Goal: Task Accomplishment & Management: Manage account settings

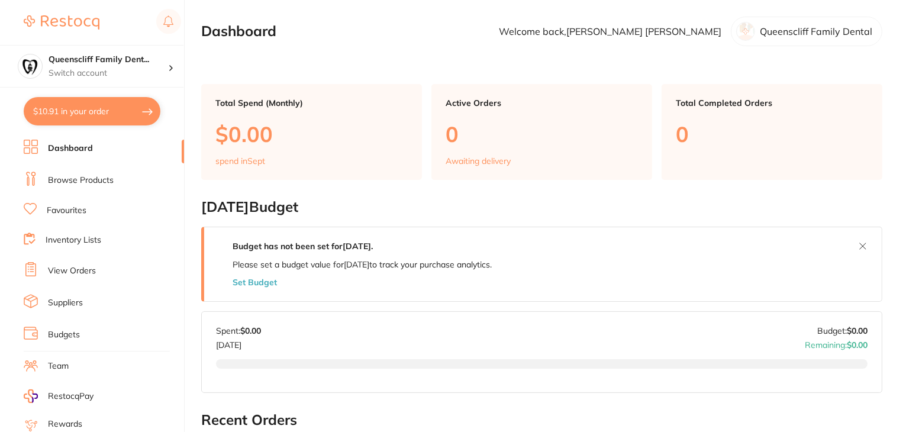
scroll to position [119, 0]
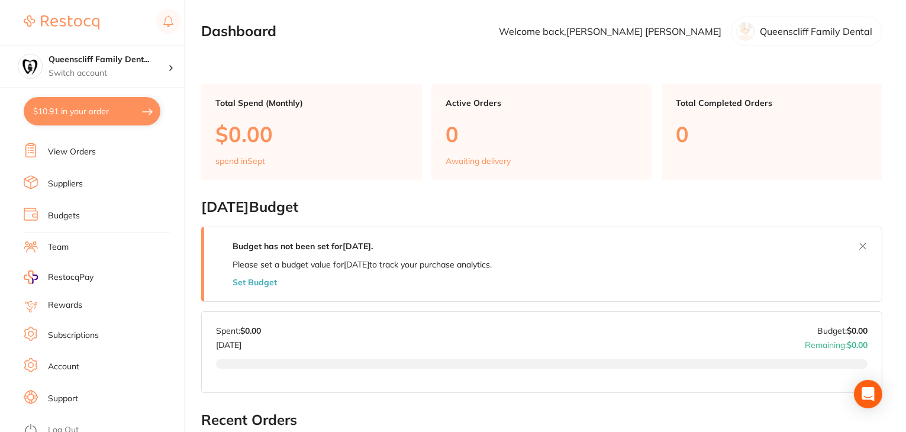
click at [61, 424] on link "Log Out" at bounding box center [63, 430] width 31 height 12
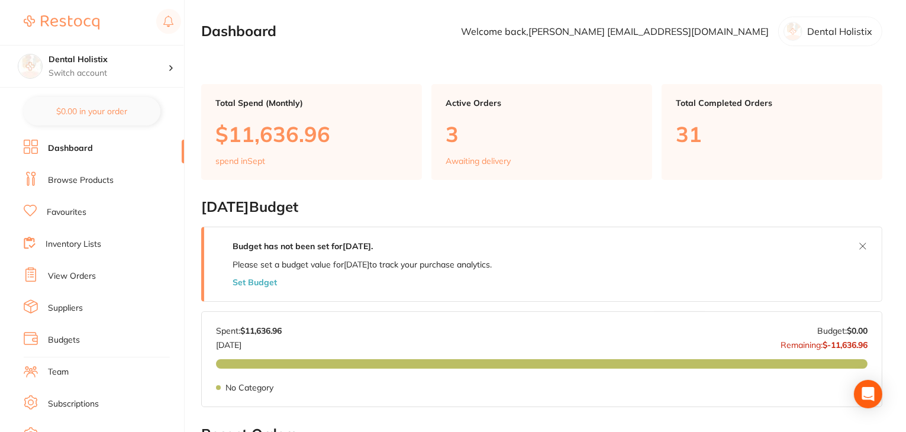
click at [66, 278] on link "View Orders" at bounding box center [72, 276] width 48 height 12
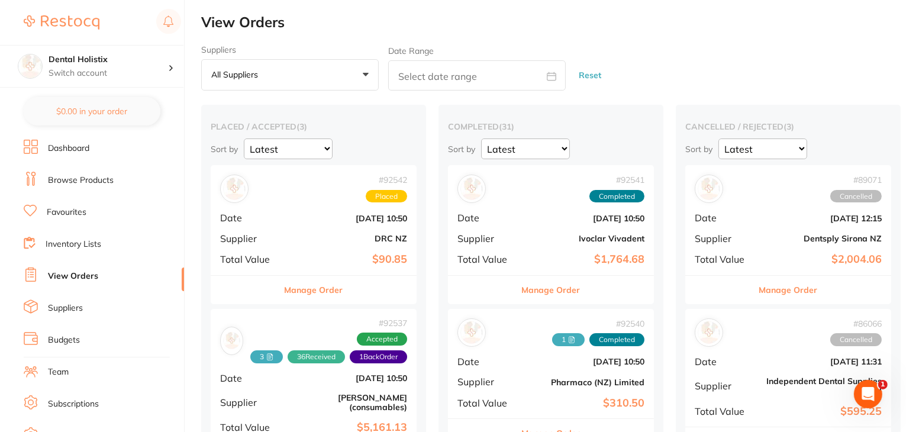
click at [544, 292] on button "Manage Order" at bounding box center [551, 290] width 59 height 28
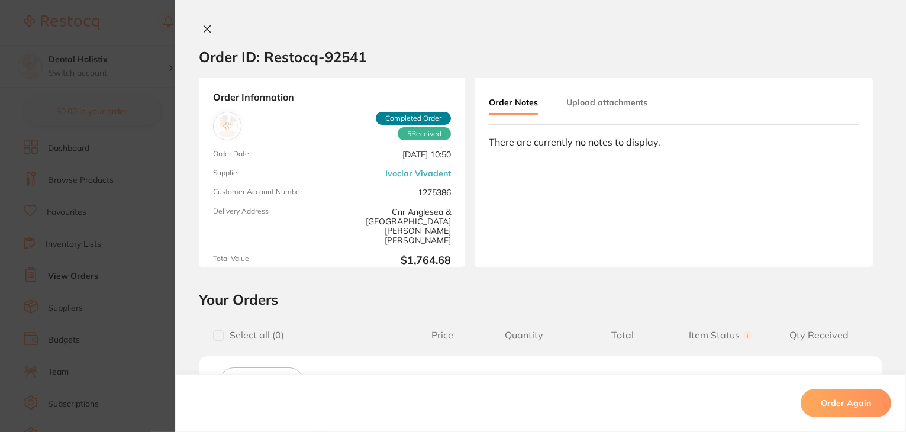
click at [586, 100] on button "Upload attachments" at bounding box center [606, 102] width 81 height 21
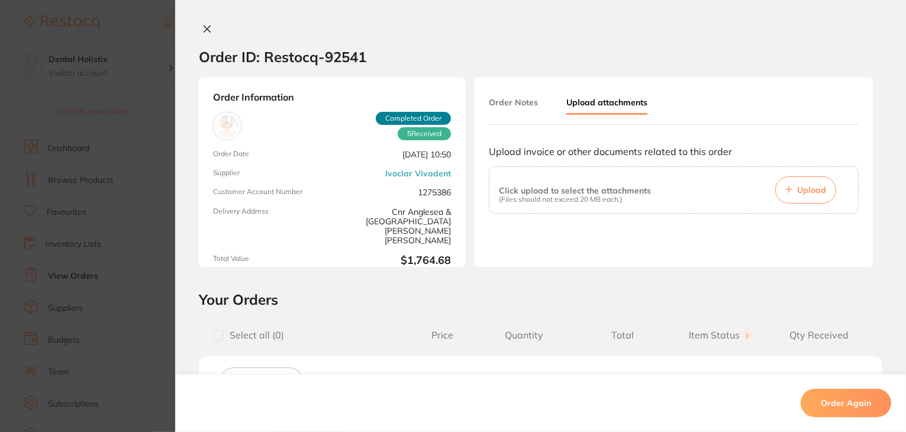
click at [205, 28] on icon at bounding box center [207, 29] width 7 height 7
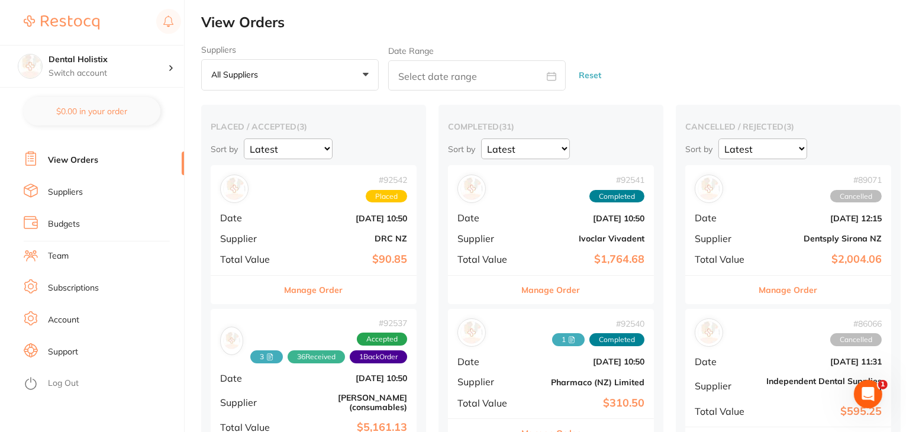
click at [69, 383] on link "Log Out" at bounding box center [63, 383] width 31 height 12
